Goal: Information Seeking & Learning: Learn about a topic

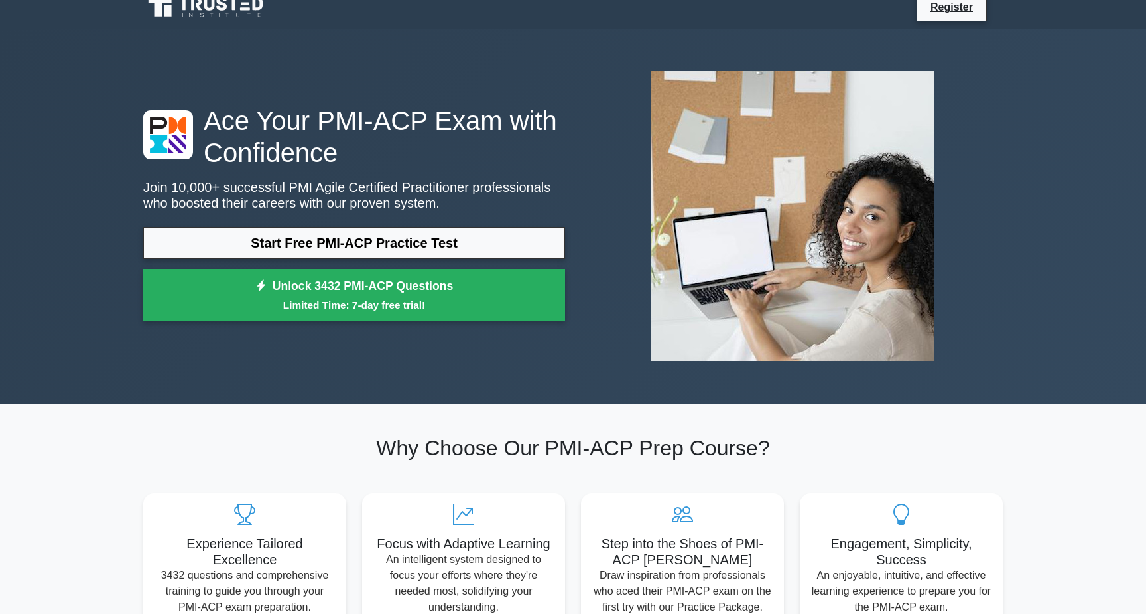
scroll to position [14, 0]
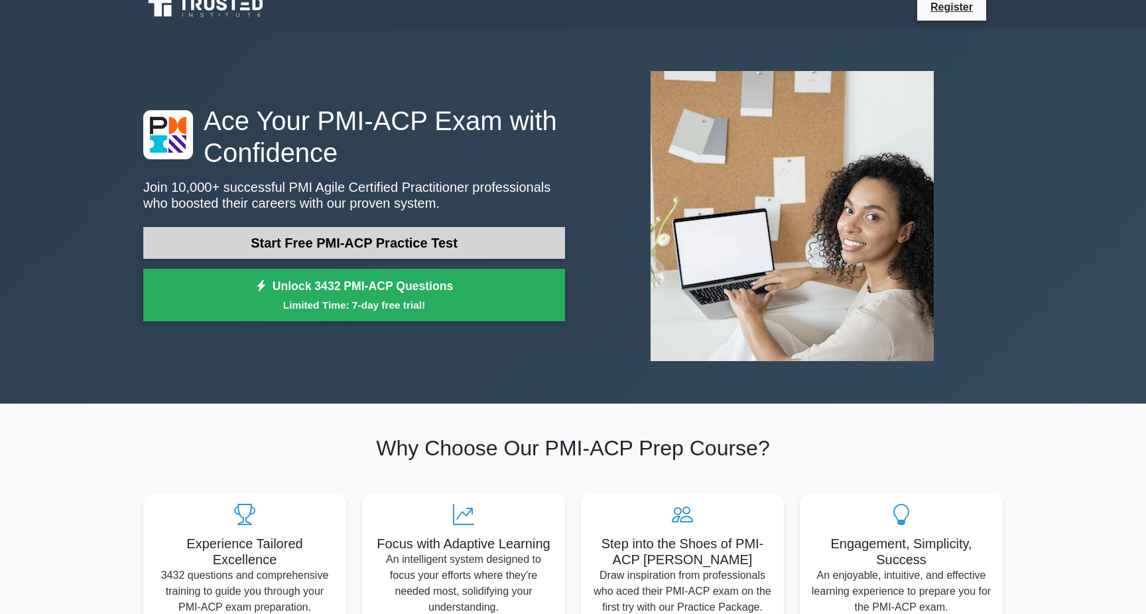
click at [351, 242] on link "Start Free PMI-ACP Practice Test" at bounding box center [354, 243] width 422 height 32
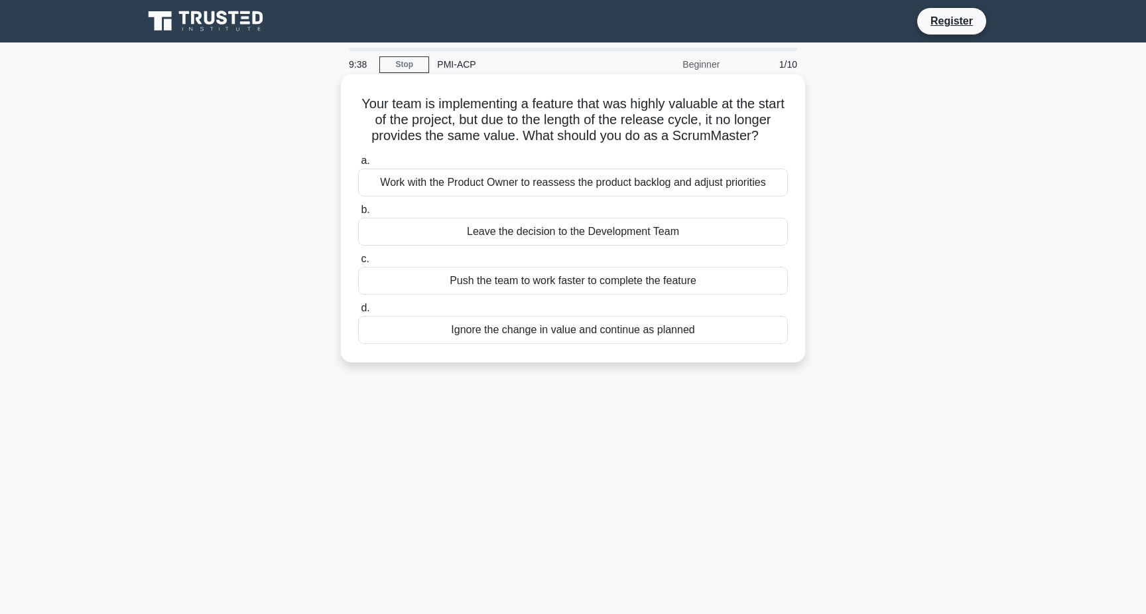
click at [545, 184] on div "Work with the Product Owner to reassess the product backlog and adjust prioriti…" at bounding box center [573, 183] width 430 height 28
click at [358, 165] on input "a. Work with the Product Owner to reassess the product backlog and adjust prior…" at bounding box center [358, 161] width 0 height 9
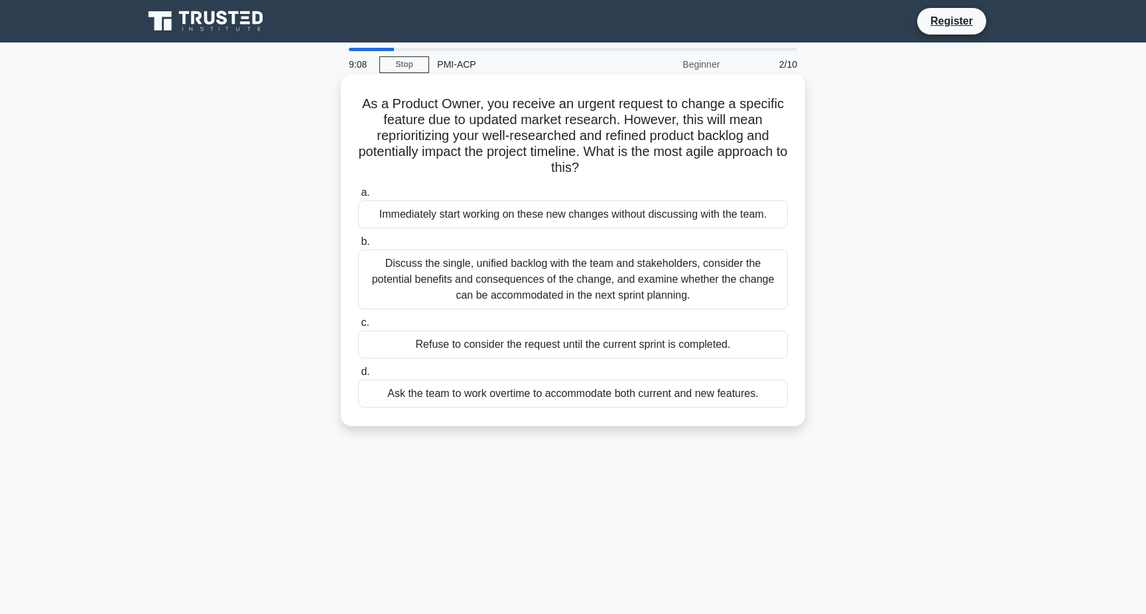
click at [504, 272] on div "Discuss the single, unified backlog with the team and stakeholders, consider th…" at bounding box center [573, 279] width 430 height 60
click at [358, 246] on input "b. Discuss the single, unified backlog with the team and stakeholders, consider…" at bounding box center [358, 242] width 0 height 9
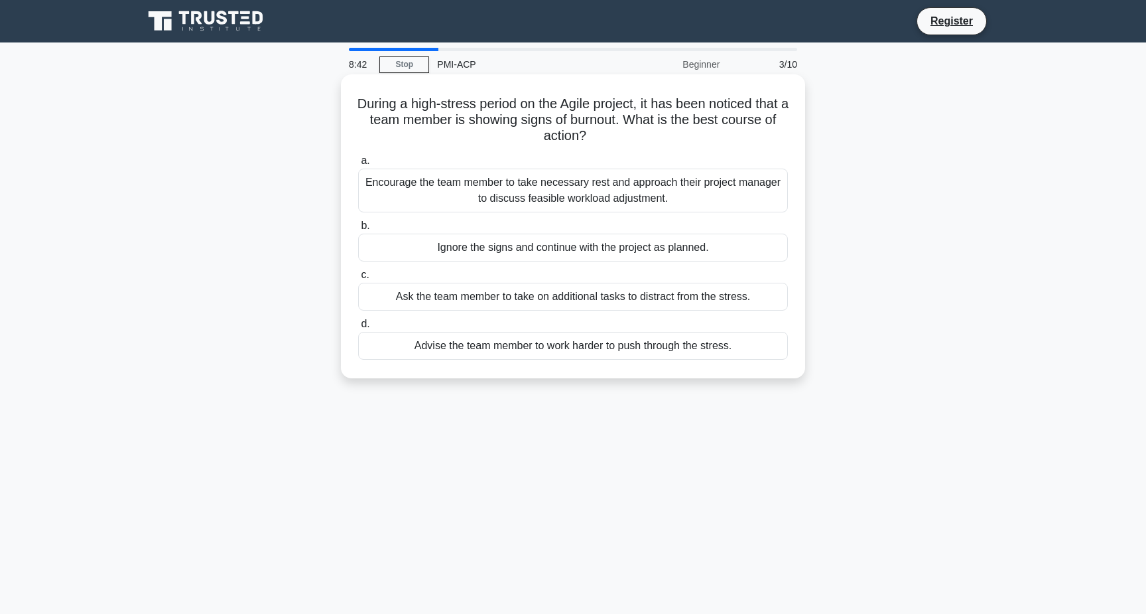
click at [513, 193] on div "Encourage the team member to take necessary rest and approach their project man…" at bounding box center [573, 191] width 430 height 44
click at [358, 165] on input "a. Encourage the team member to take necessary rest and approach their project …" at bounding box center [358, 161] width 0 height 9
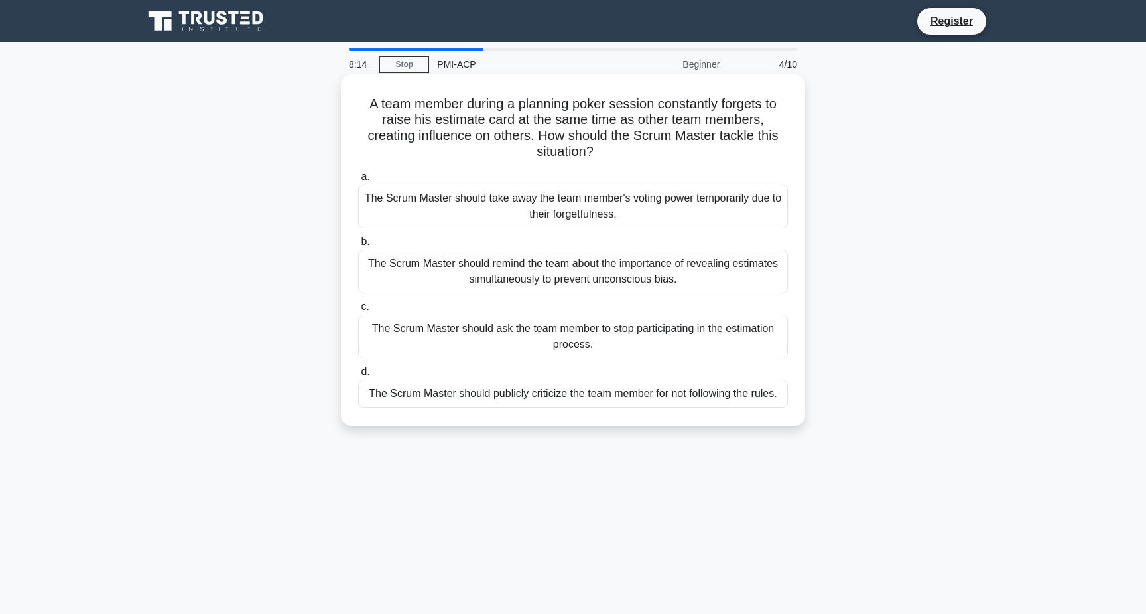
click at [484, 273] on div "The Scrum Master should remind the team about the importance of revealing estim…" at bounding box center [573, 271] width 430 height 44
click at [358, 246] on input "b. The Scrum Master should remind the team about the importance of revealing es…" at bounding box center [358, 242] width 0 height 9
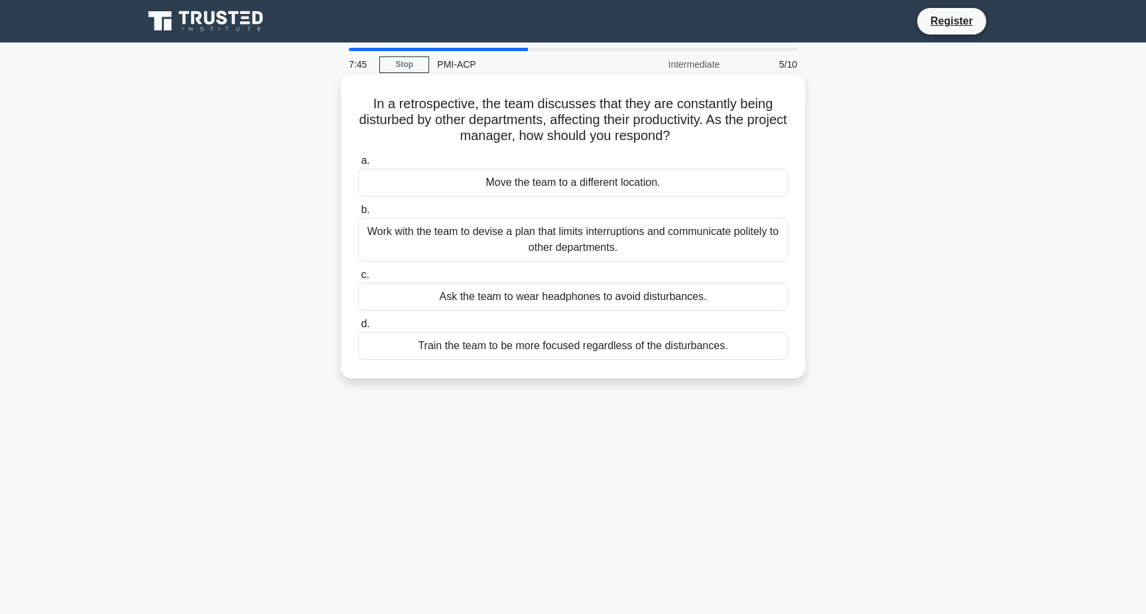
click at [488, 242] on div "Work with the team to devise a plan that limits interruptions and communicate p…" at bounding box center [573, 240] width 430 height 44
click at [358, 214] on input "b. Work with the team to devise a plan that limits interruptions and communicat…" at bounding box center [358, 210] width 0 height 9
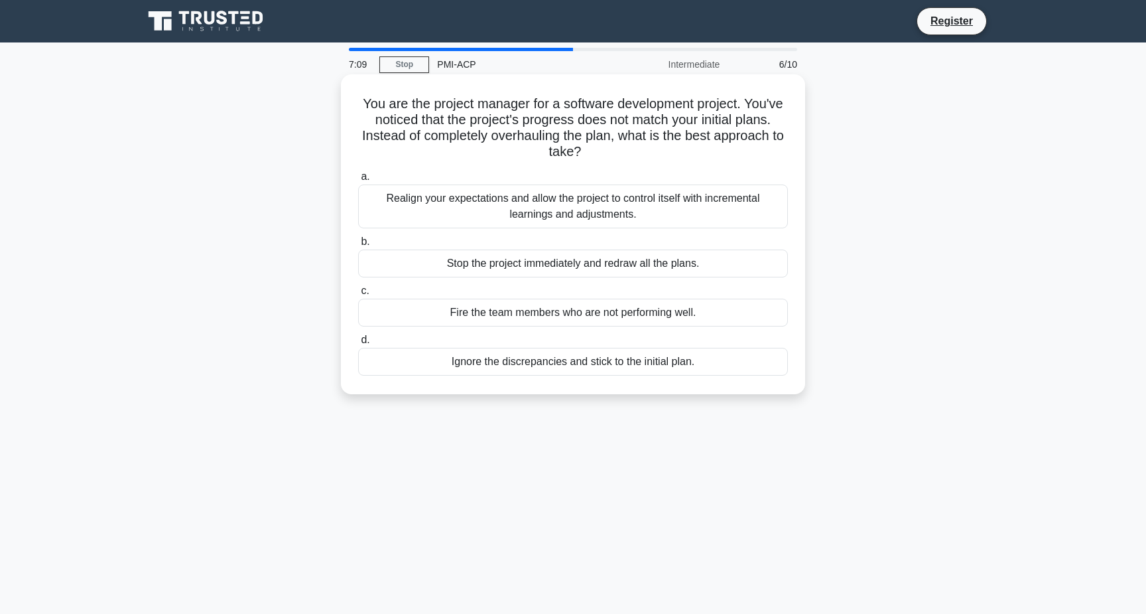
click at [511, 204] on div "Realign your expectations and allow the project to control itself with incremen…" at bounding box center [573, 206] width 430 height 44
click at [358, 181] on input "a. Realign your expectations and allow the project to control itself with incre…" at bounding box center [358, 176] width 0 height 9
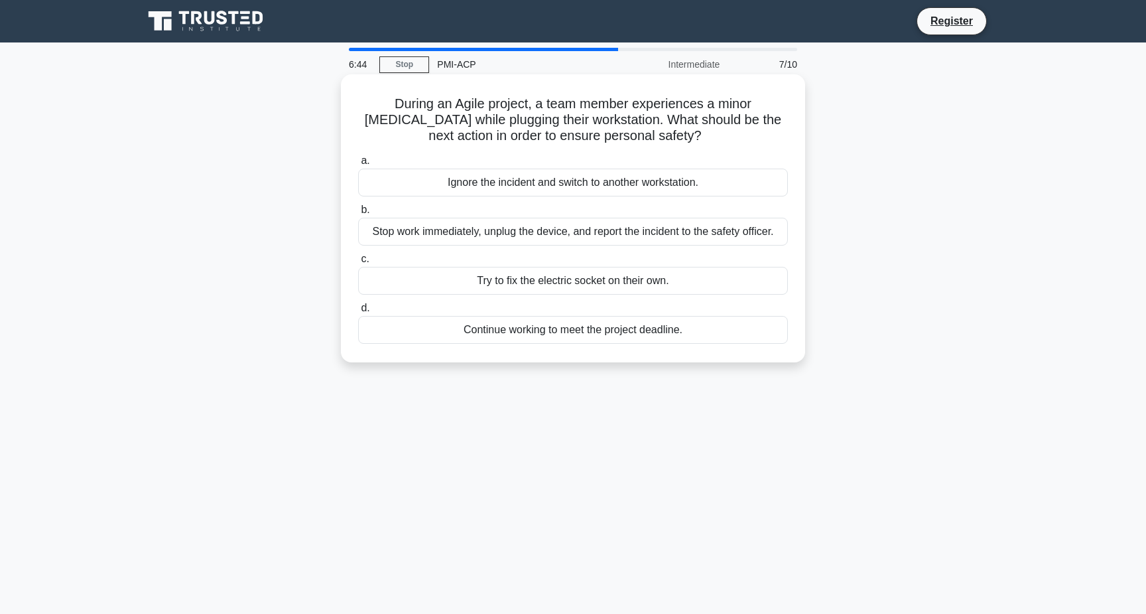
click at [512, 232] on div "Stop work immediately, unplug the device, and report the incident to the safety…" at bounding box center [573, 232] width 430 height 28
click at [358, 214] on input "b. Stop work immediately, unplug the device, and report the incident to the saf…" at bounding box center [358, 210] width 0 height 9
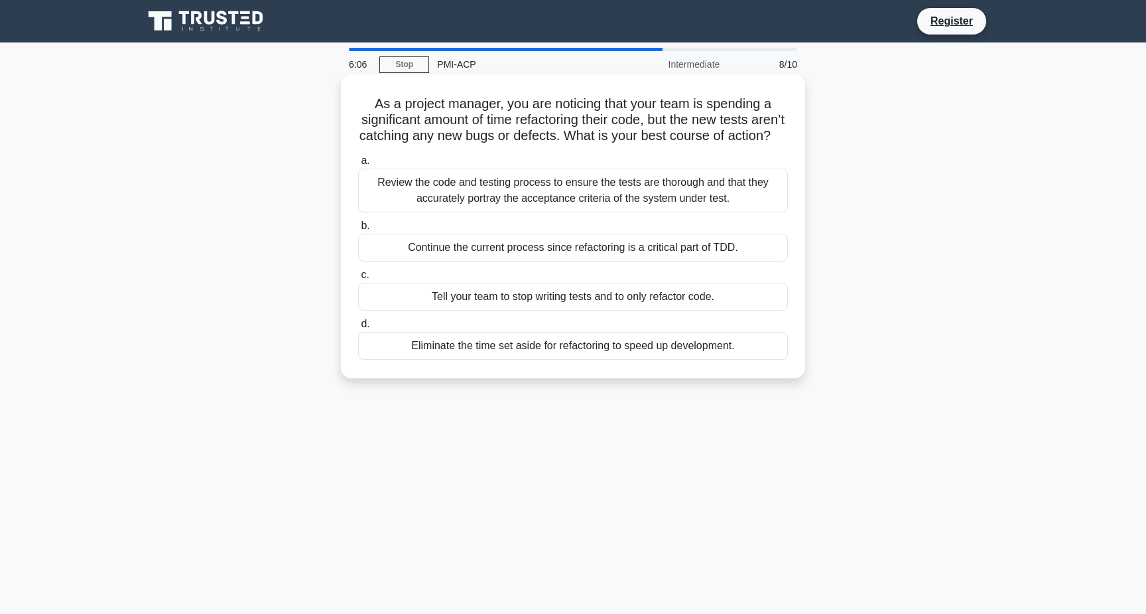
click at [507, 196] on div "Review the code and testing process to ensure the tests are thorough and that t…" at bounding box center [573, 191] width 430 height 44
click at [358, 165] on input "a. Review the code and testing process to ensure the tests are thorough and tha…" at bounding box center [358, 161] width 0 height 9
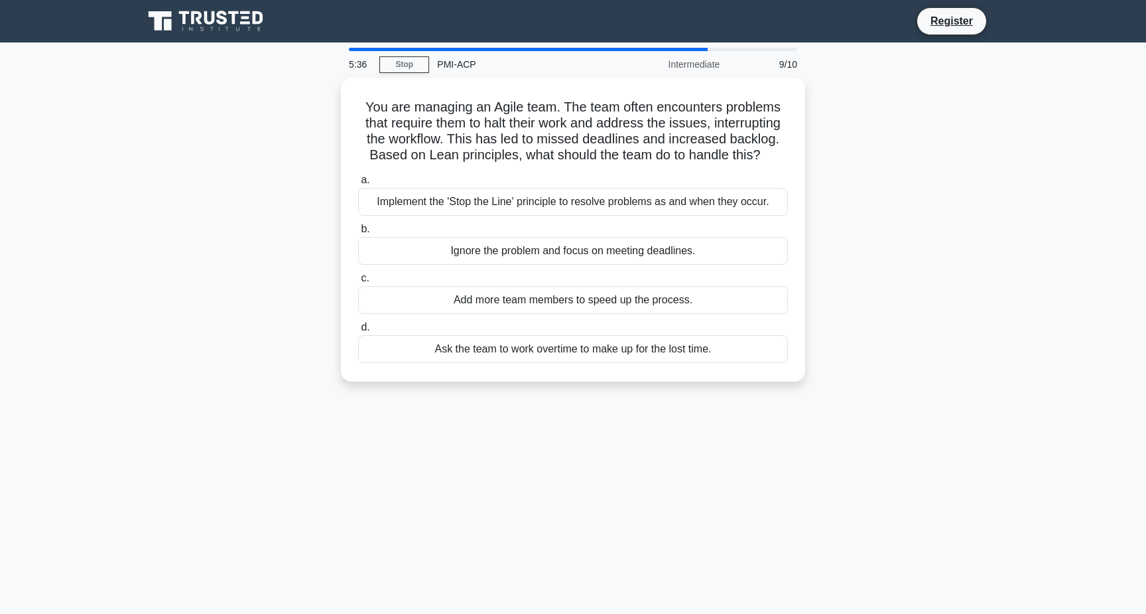
click at [507, 196] on div "Implement the 'Stop the Line' principle to resolve problems as and when they oc…" at bounding box center [573, 202] width 430 height 28
click at [358, 184] on input "a. Implement the 'Stop the Line' principle to resolve problems as and when they…" at bounding box center [358, 180] width 0 height 9
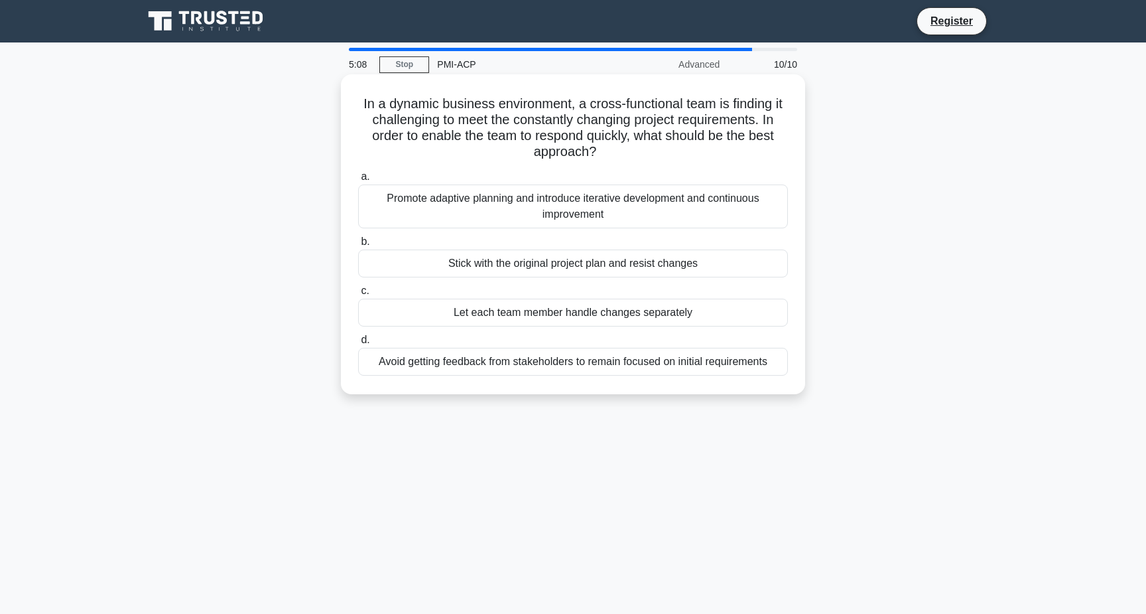
click at [504, 207] on div "Promote adaptive planning and introduce iterative development and continuous im…" at bounding box center [573, 206] width 430 height 44
click at [358, 181] on input "a. Promote adaptive planning and introduce iterative development and continuous…" at bounding box center [358, 176] width 0 height 9
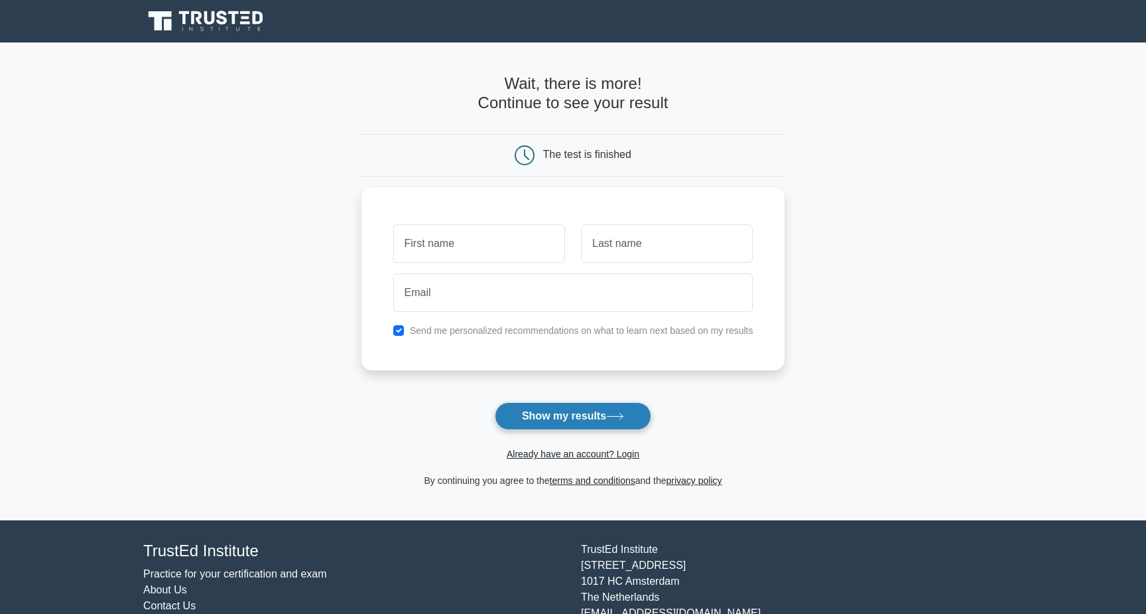
click at [567, 422] on button "Show my results" at bounding box center [573, 416] width 157 height 28
